Goal: Information Seeking & Learning: Check status

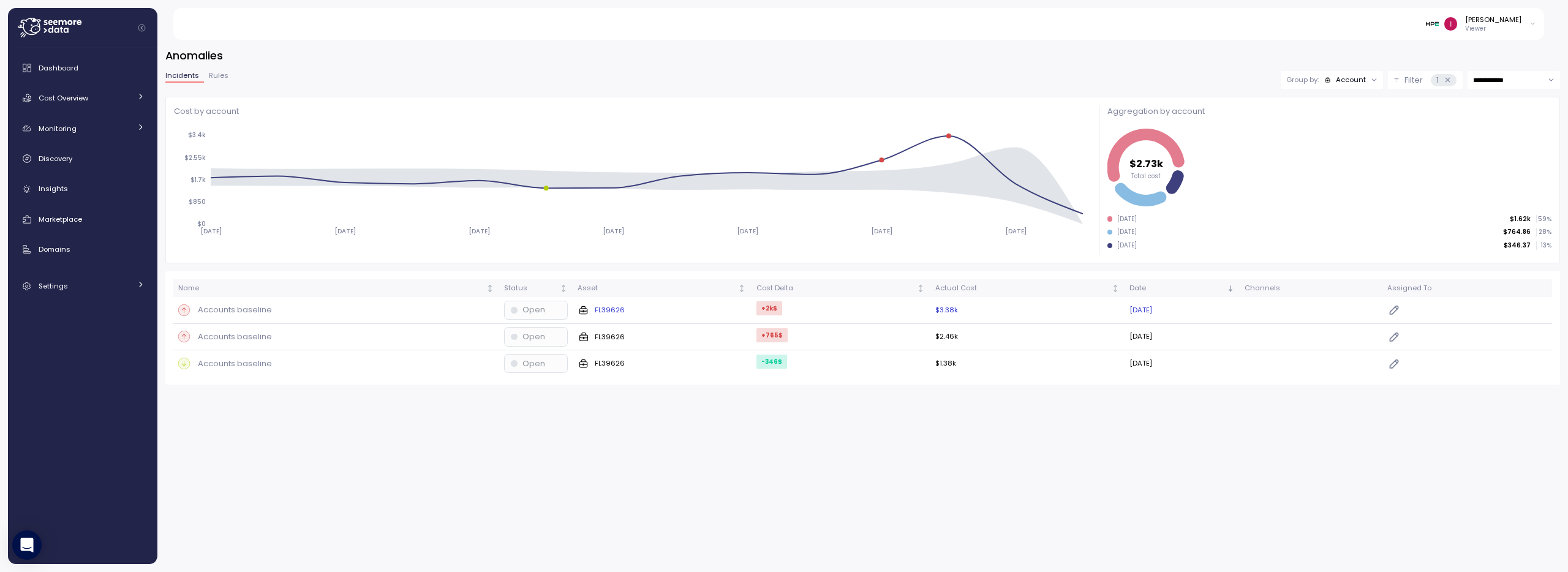
click at [237, 311] on p "Accounts baseline" at bounding box center [235, 310] width 74 height 13
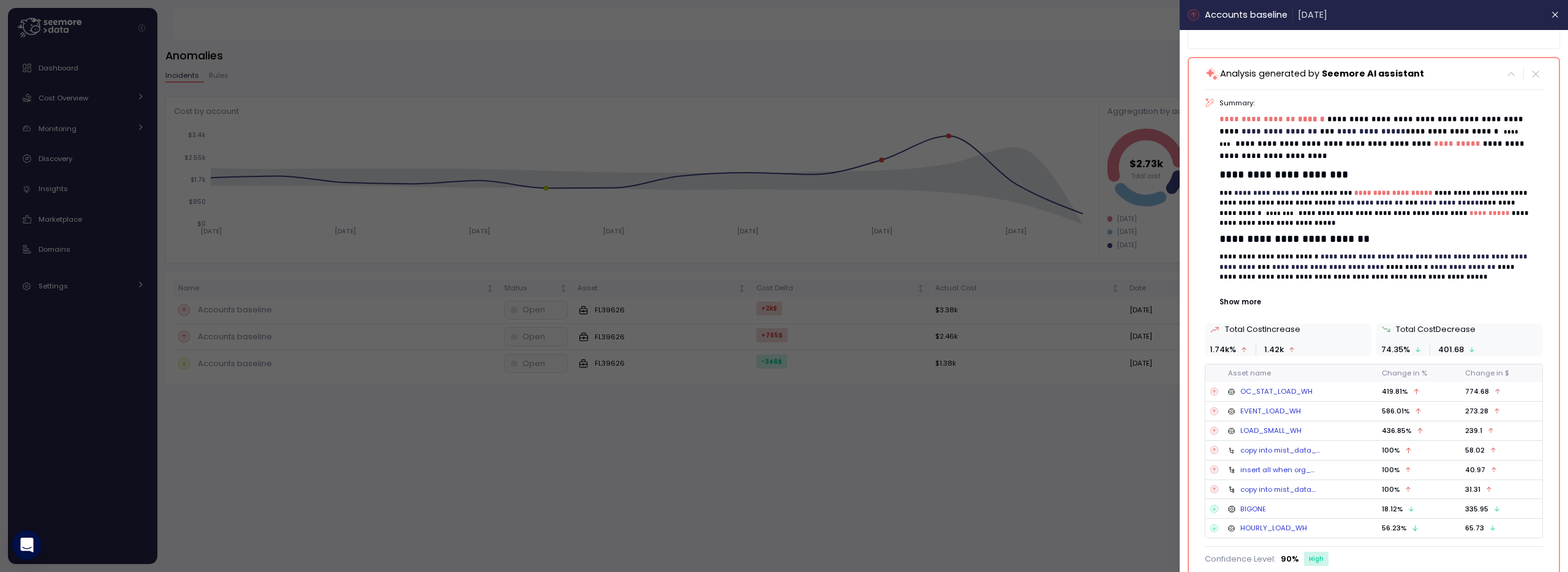
scroll to position [230, 0]
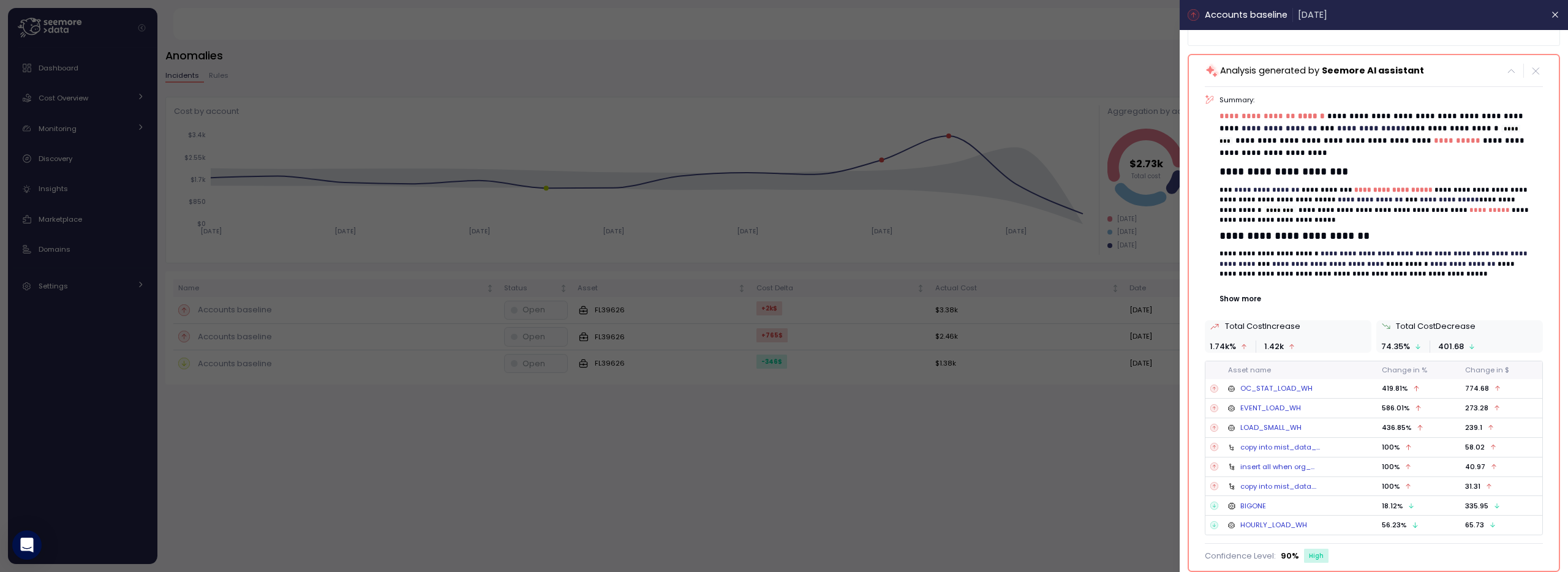
click at [1242, 293] on div "**********" at bounding box center [1381, 199] width 323 height 209
click at [1241, 299] on p "Show more" at bounding box center [1381, 299] width 323 height 10
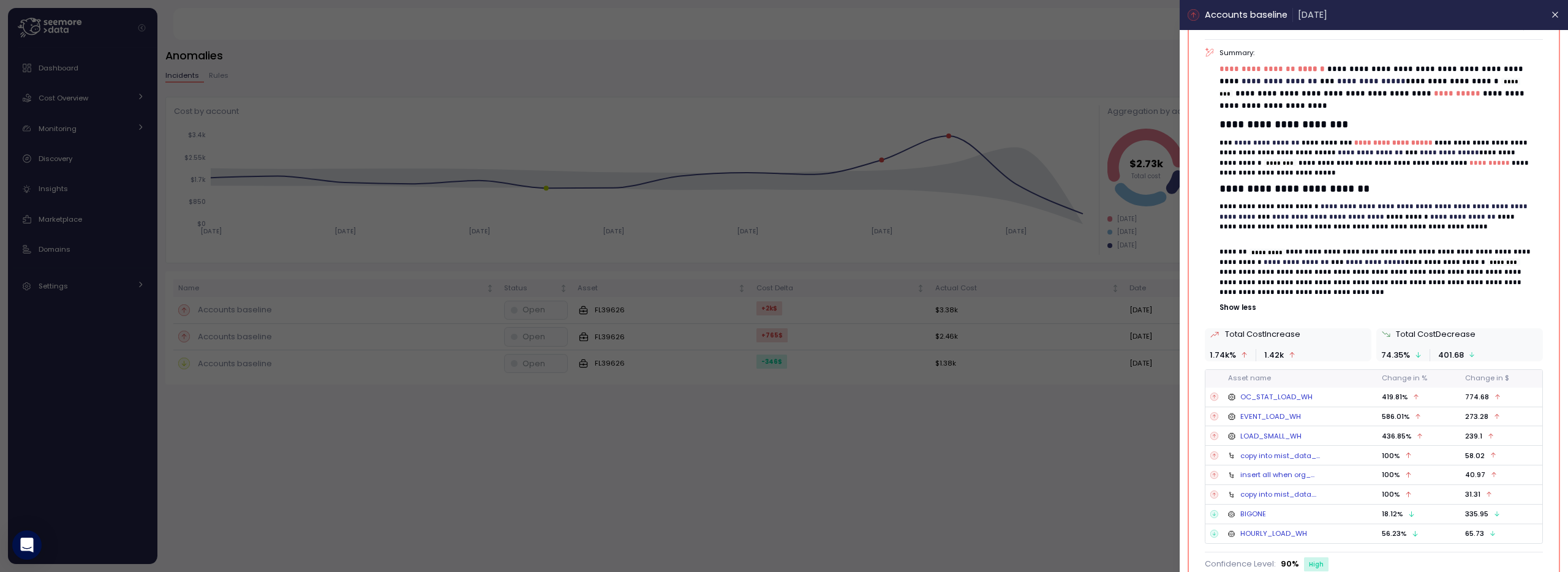
scroll to position [286, 0]
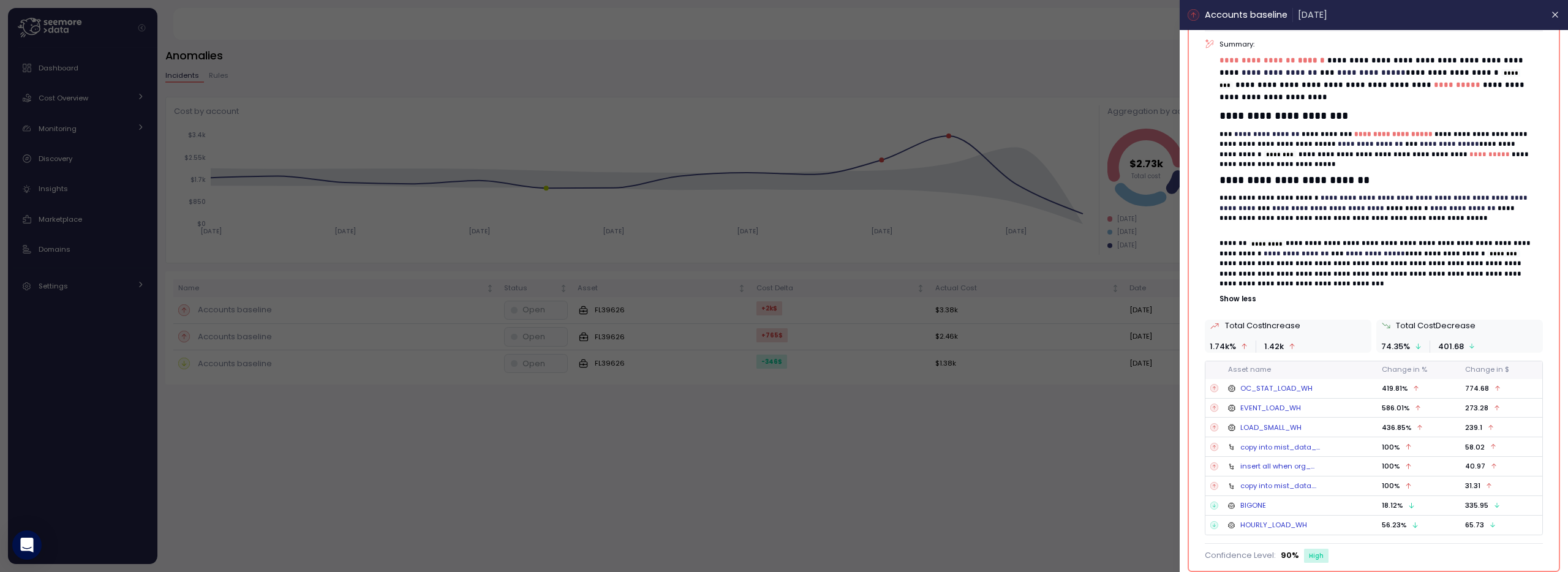
click at [1022, 451] on div at bounding box center [784, 286] width 1568 height 572
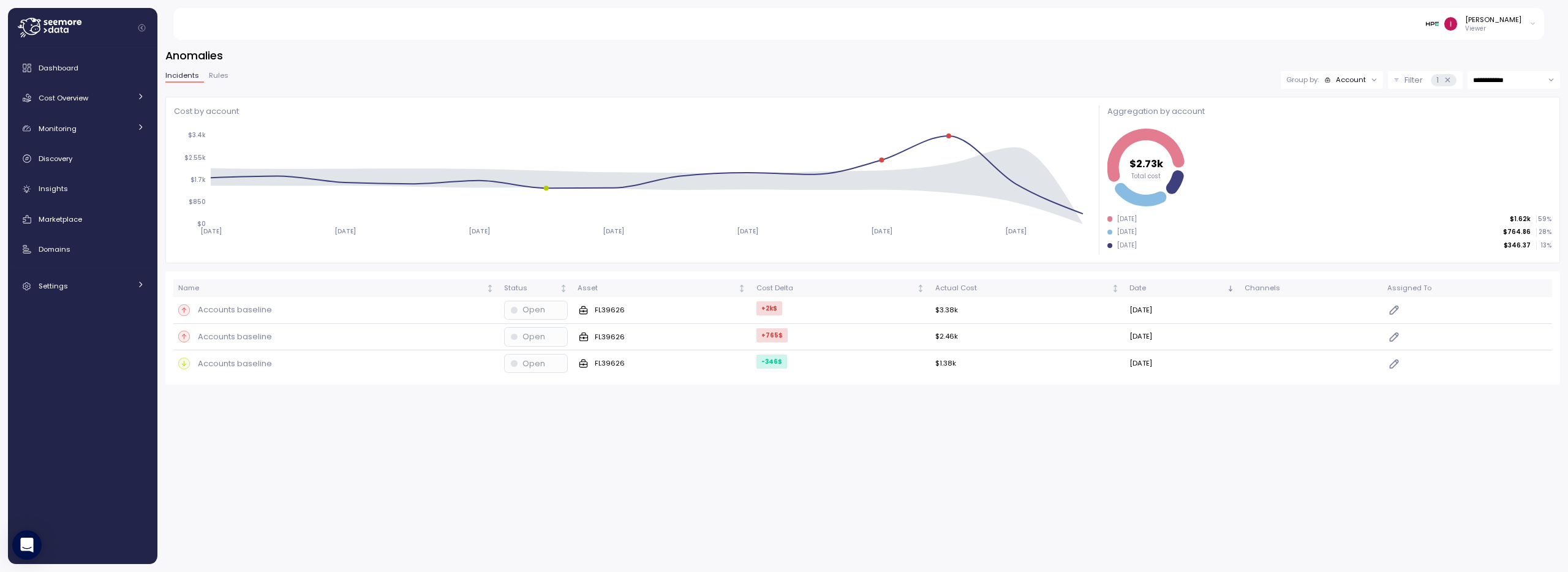
click at [1349, 78] on div "Account" at bounding box center [1351, 80] width 30 height 10
click at [1340, 126] on p "Compute unit" at bounding box center [1342, 128] width 48 height 10
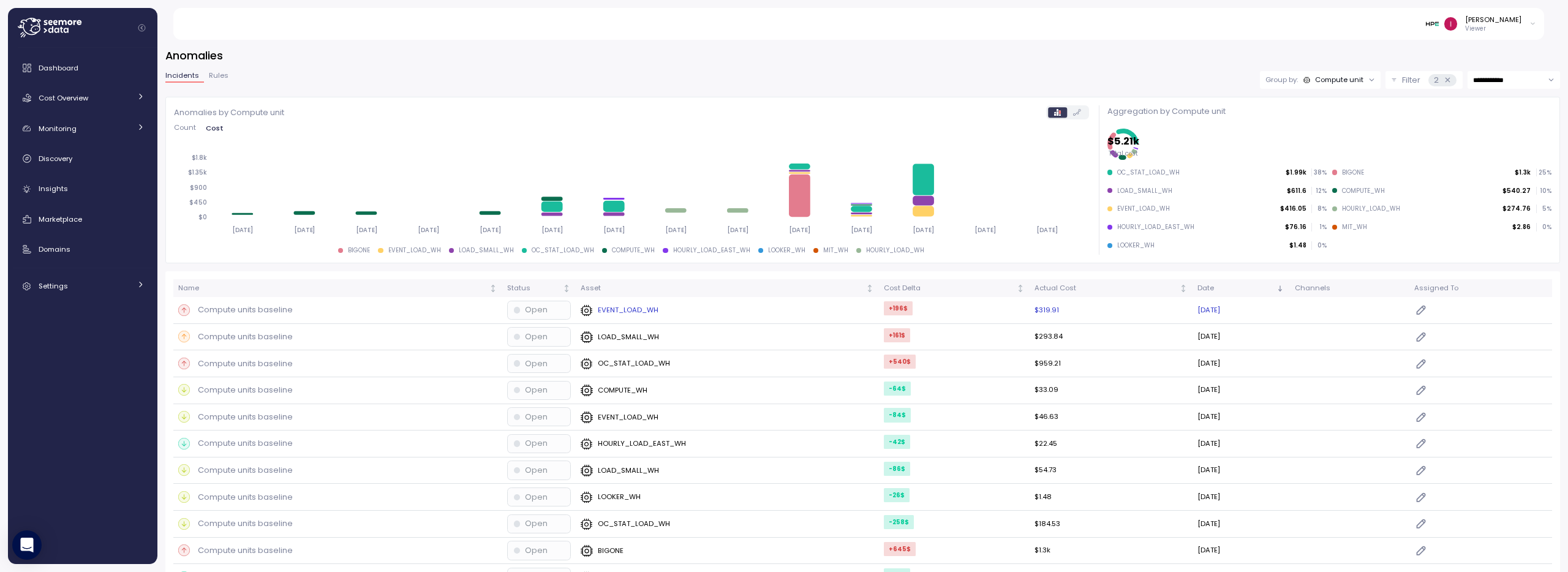
click at [253, 308] on p "Compute units baseline" at bounding box center [246, 310] width 95 height 13
